Goal: Transaction & Acquisition: Subscribe to service/newsletter

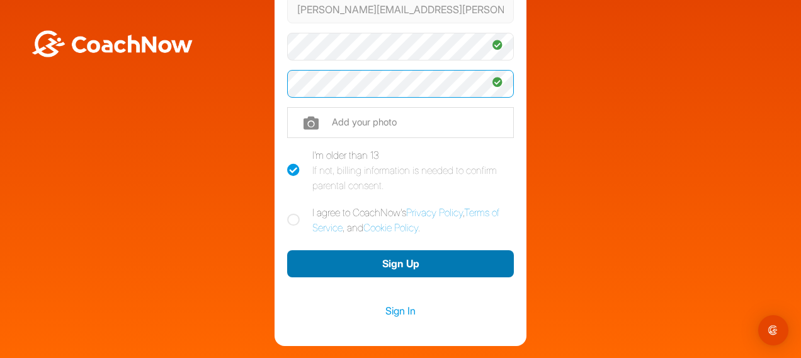
scroll to position [189, 0]
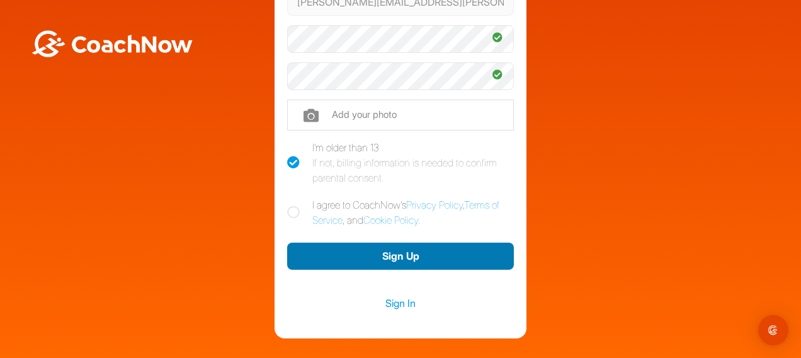
click at [368, 253] on button "Sign Up" at bounding box center [400, 255] width 227 height 27
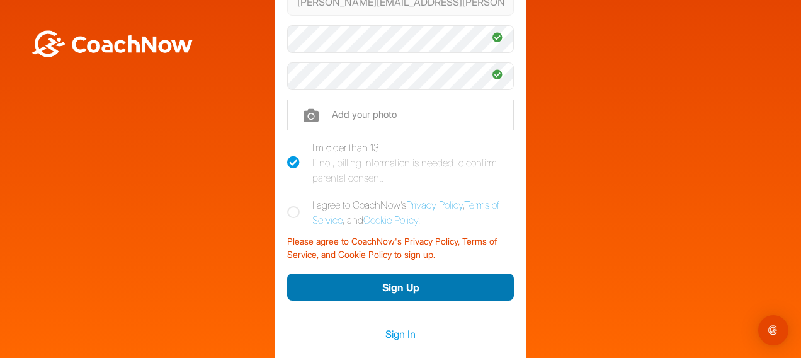
scroll to position [126, 0]
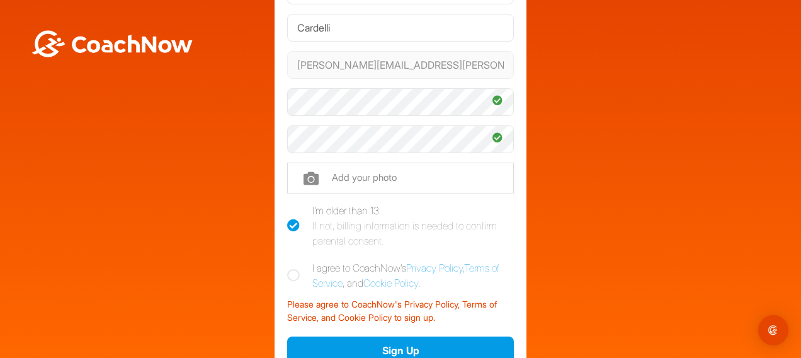
click at [293, 271] on icon at bounding box center [293, 275] width 13 height 13
click at [293, 268] on input "I agree to CoachNow's Privacy Policy , Terms of Service , and Cookie Policy ." at bounding box center [291, 264] width 8 height 8
checkbox input "true"
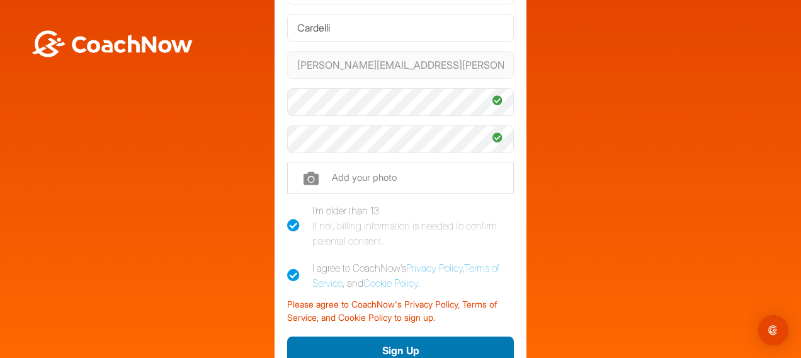
click at [353, 344] on button "Sign Up" at bounding box center [400, 349] width 227 height 27
